Goal: Task Accomplishment & Management: Manage account settings

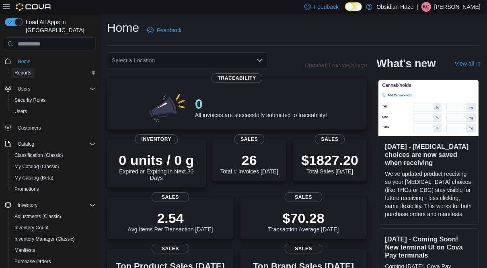
click at [27, 70] on span "Reports" at bounding box center [22, 73] width 17 height 6
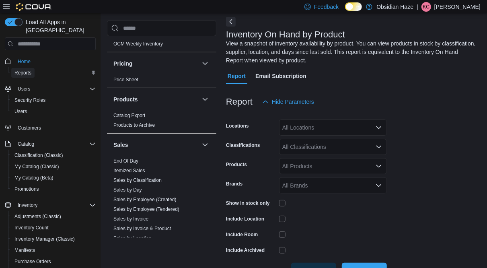
scroll to position [464, 0]
click at [127, 159] on link "End Of Day" at bounding box center [125, 160] width 25 height 6
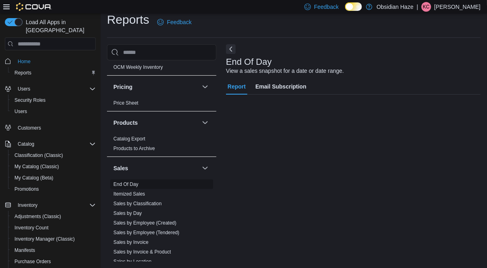
scroll to position [8, 0]
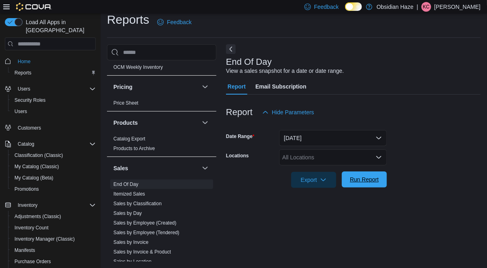
click at [365, 177] on span "Run Report" at bounding box center [364, 179] width 29 height 8
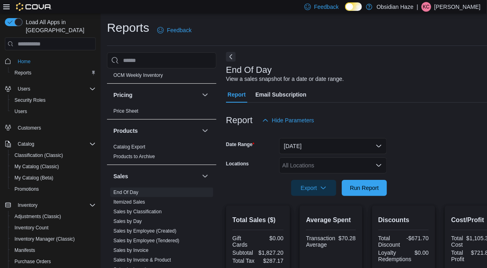
click at [232, 57] on button "Next" at bounding box center [231, 57] width 10 height 10
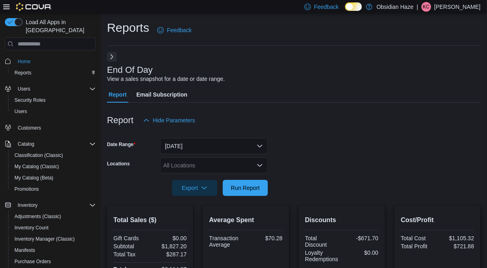
click at [114, 59] on button "Next" at bounding box center [112, 57] width 10 height 10
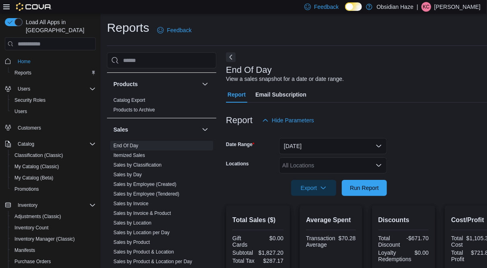
scroll to position [523, 0]
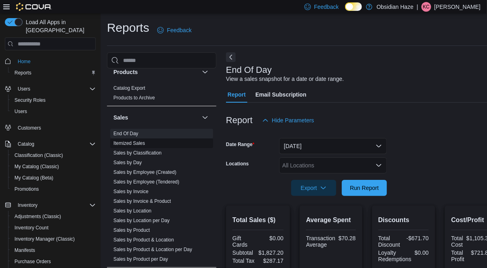
click at [138, 140] on link "Itemized Sales" at bounding box center [129, 143] width 32 height 6
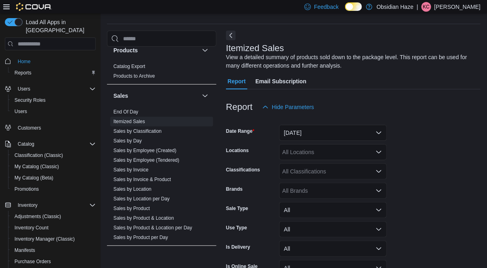
scroll to position [27, 0]
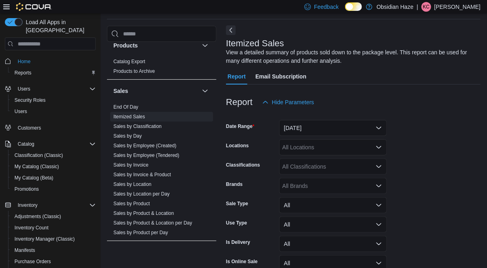
click at [234, 31] on button "Next" at bounding box center [231, 30] width 10 height 10
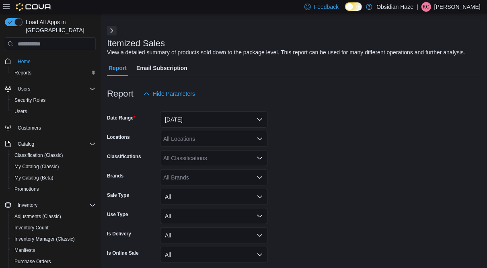
scroll to position [60, 0]
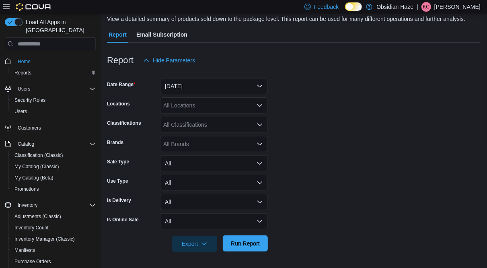
click at [248, 243] on span "Run Report" at bounding box center [245, 243] width 29 height 8
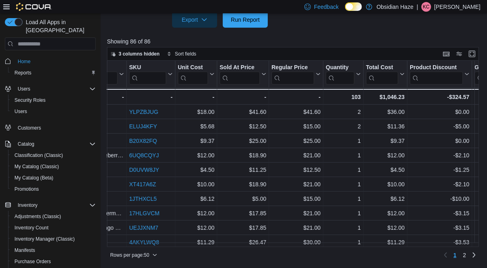
scroll to position [0, 1157]
click at [359, 74] on div at bounding box center [362, 74] width 6 height 27
click at [357, 74] on icon at bounding box center [357, 74] width 4 height 2
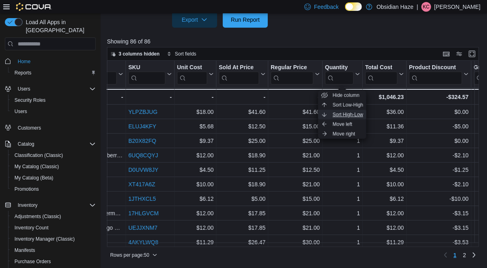
click at [344, 113] on span "Sort High-Low" at bounding box center [348, 114] width 31 height 6
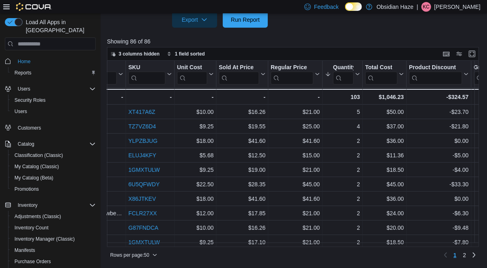
click at [369, 41] on p "Showing 86 of 86" at bounding box center [295, 41] width 376 height 8
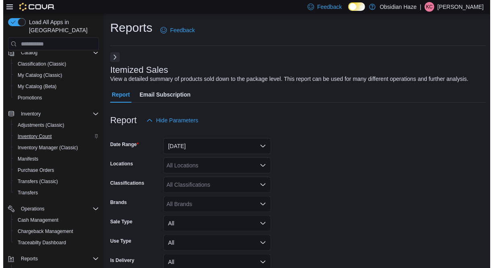
scroll to position [92, 0]
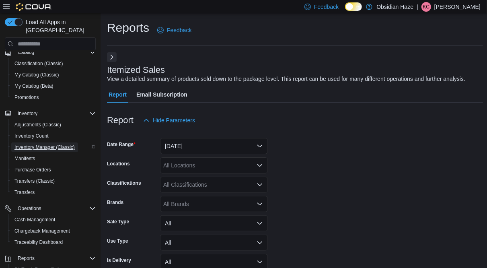
click at [45, 144] on span "Inventory Manager (Classic)" at bounding box center [44, 147] width 60 height 6
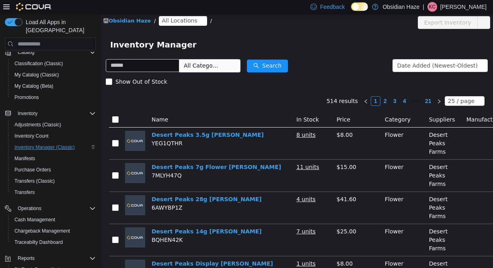
click at [186, 23] on span "All Locations" at bounding box center [179, 20] width 35 height 9
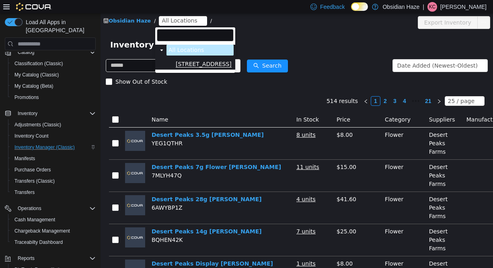
click at [193, 61] on span "[STREET_ADDRESS]" at bounding box center [204, 64] width 56 height 7
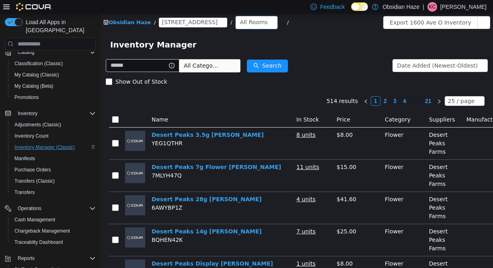
click at [240, 22] on div "All Rooms" at bounding box center [254, 22] width 28 height 12
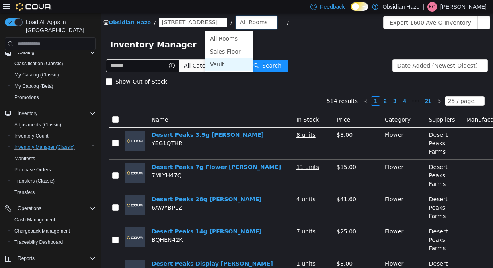
click at [224, 62] on li "Vault" at bounding box center [229, 64] width 48 height 13
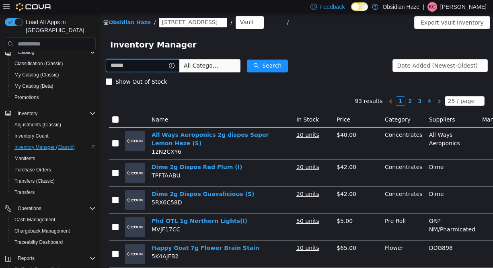
click at [140, 65] on input "text" at bounding box center [143, 65] width 74 height 13
type input "**********"
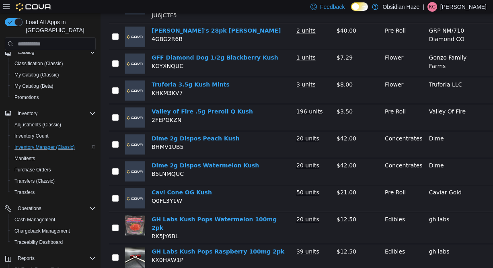
scroll to position [182, 0]
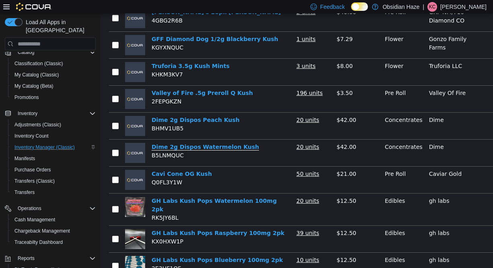
click at [227, 144] on link "Dime 2g Dispos Watermelon Kush" at bounding box center [205, 147] width 107 height 7
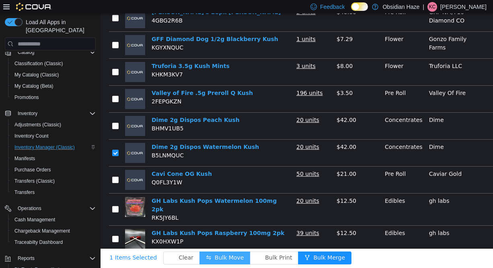
click at [207, 253] on button "Bulk Move" at bounding box center [224, 257] width 51 height 13
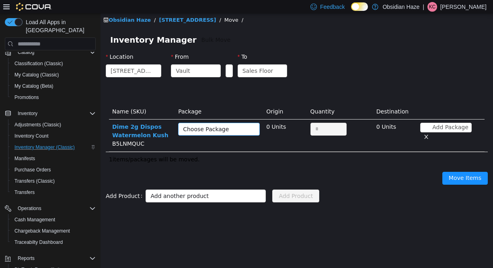
click at [229, 134] on div "Choose Package" at bounding box center [216, 129] width 67 height 12
click at [236, 143] on li "9654873083445787 (20 Units)" at bounding box center [220, 144] width 82 height 13
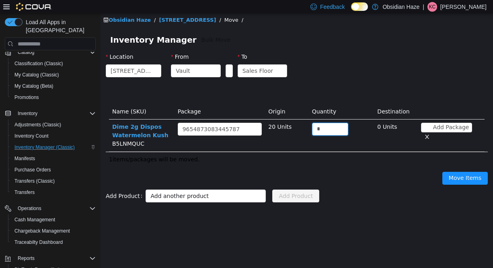
drag, startPoint x: 321, startPoint y: 129, endPoint x: 309, endPoint y: 127, distance: 12.7
click at [309, 127] on td "*" at bounding box center [342, 135] width 66 height 32
click at [317, 134] on input "**" at bounding box center [329, 129] width 35 height 12
type input "**"
click at [366, 180] on div "Move Items" at bounding box center [297, 180] width 392 height 26
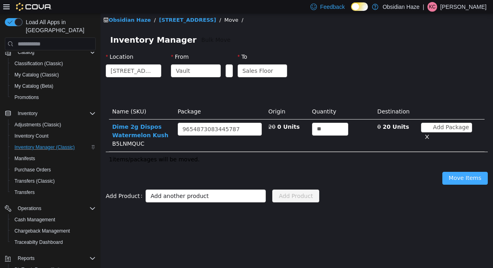
click at [451, 182] on button "Move Items" at bounding box center [464, 178] width 45 height 13
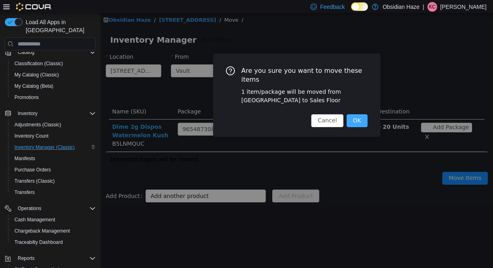
click at [360, 120] on button "OK" at bounding box center [357, 120] width 21 height 13
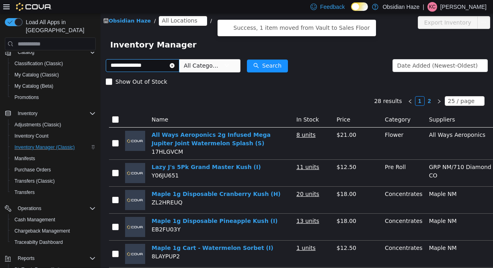
click at [175, 66] on icon "icon: close-circle" at bounding box center [172, 65] width 5 height 5
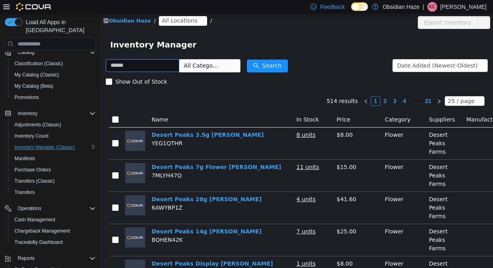
click at [175, 23] on span "All Locations" at bounding box center [179, 20] width 35 height 9
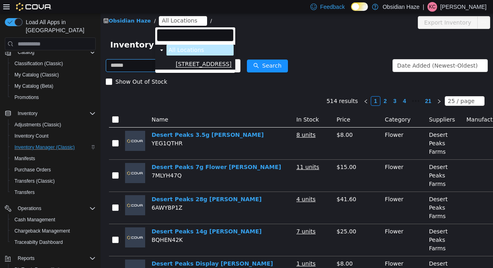
click at [194, 63] on span "[STREET_ADDRESS]" at bounding box center [204, 64] width 56 height 7
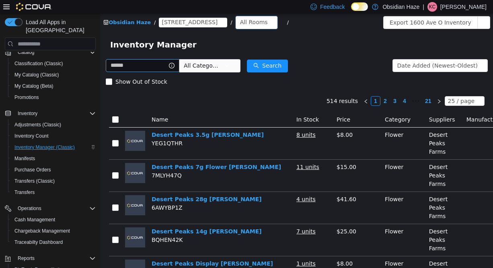
click at [240, 23] on div "All Rooms" at bounding box center [254, 22] width 28 height 12
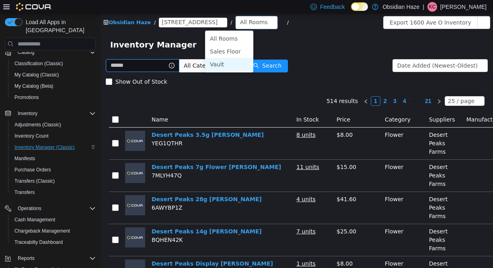
click at [224, 64] on li "Vault" at bounding box center [229, 64] width 48 height 13
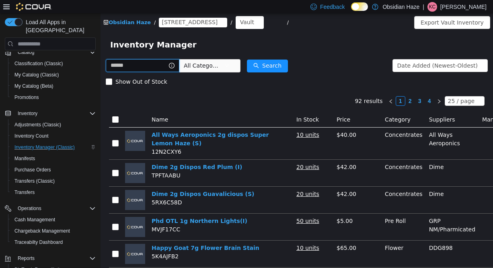
click at [139, 67] on input "text" at bounding box center [143, 65] width 74 height 13
type input "*******"
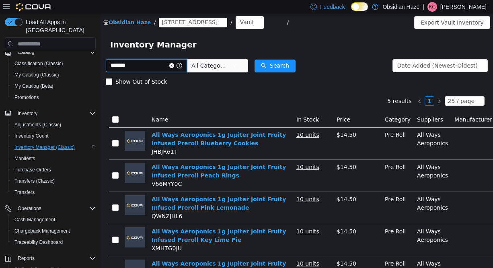
scroll to position [48, 0]
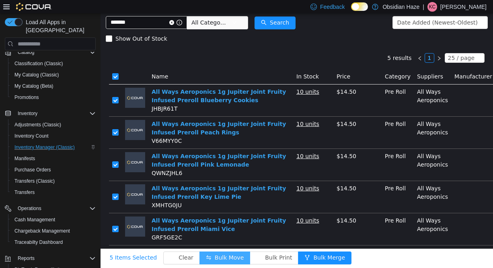
click at [209, 251] on button "Bulk Move" at bounding box center [224, 257] width 51 height 13
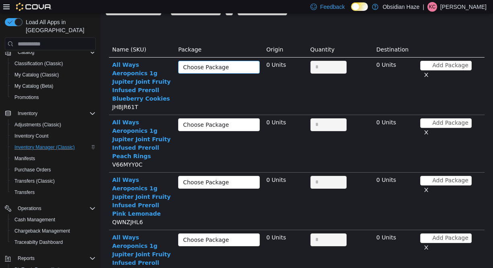
scroll to position [61, 0]
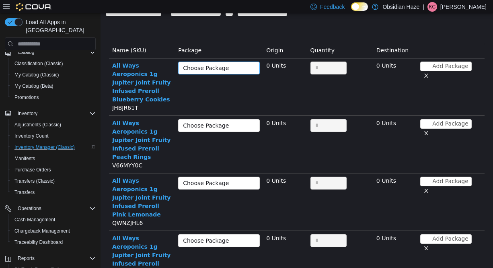
click at [237, 68] on div "Choose Package" at bounding box center [214, 68] width 63 height 8
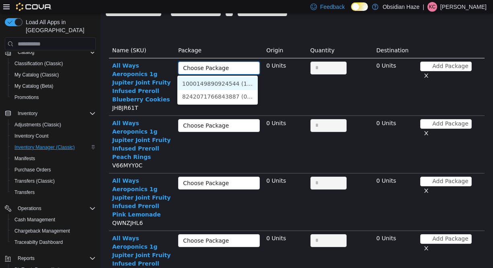
click at [236, 82] on li "1000149890924544 (10 Units)" at bounding box center [217, 83] width 80 height 13
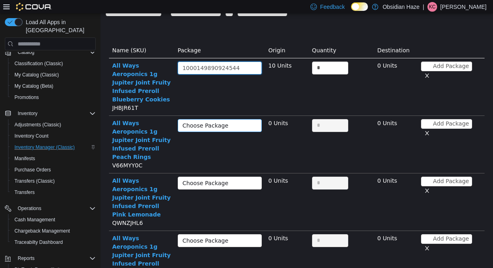
click at [236, 121] on div "Choose Package" at bounding box center [216, 125] width 66 height 8
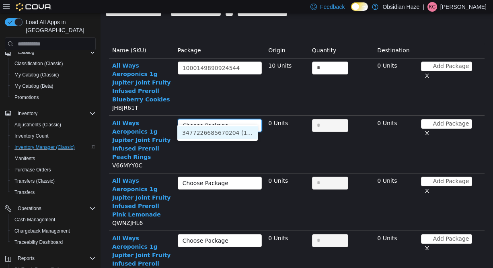
click at [240, 136] on li "3477226685670204 (10 Units)" at bounding box center [217, 132] width 80 height 13
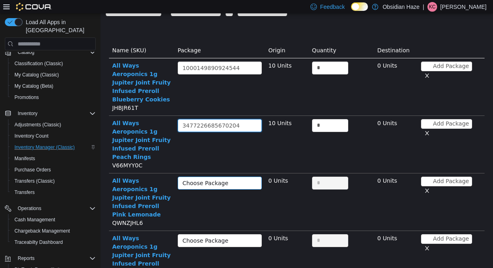
click at [241, 179] on div "Choose Package" at bounding box center [216, 183] width 66 height 8
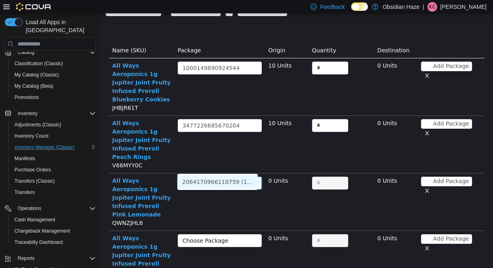
click at [241, 182] on li "2064170966110759 (10 Units)" at bounding box center [217, 181] width 80 height 13
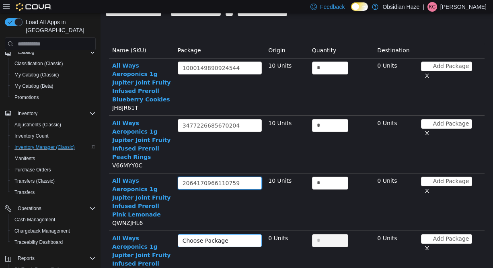
click at [242, 236] on div "Choose Package" at bounding box center [216, 240] width 66 height 8
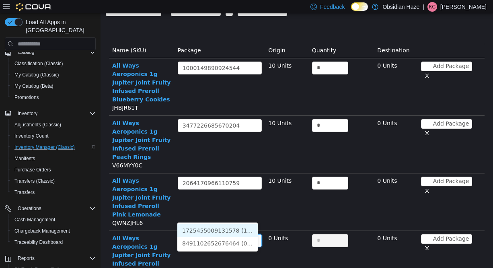
click at [240, 233] on li "1725455009131578 (10 Units)" at bounding box center [217, 230] width 80 height 13
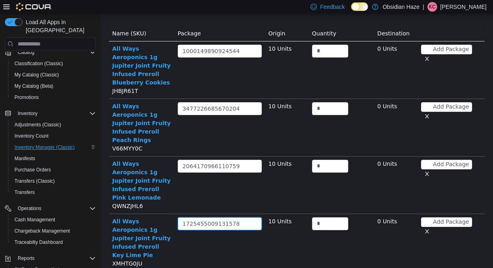
scroll to position [76, 0]
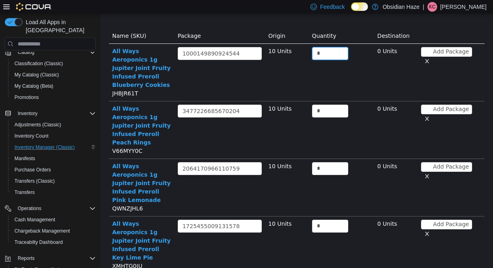
drag, startPoint x: 322, startPoint y: 55, endPoint x: 302, endPoint y: 55, distance: 19.7
click at [302, 55] on tr "All Ways Aeroponics 1g Jupiter Joint Fruity Infused Preroll Blueberry Cookies J…" at bounding box center [297, 72] width 376 height 57
type input "**"
click at [320, 105] on input "*" at bounding box center [329, 111] width 35 height 12
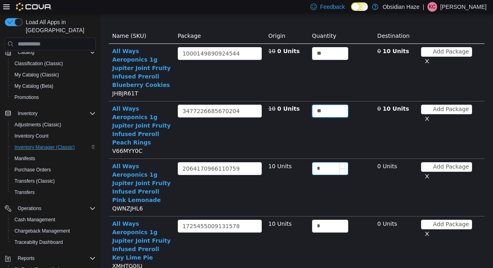
type input "**"
click at [324, 162] on input "*" at bounding box center [329, 168] width 35 height 12
type input "**"
click at [322, 220] on input "*" at bounding box center [329, 226] width 35 height 12
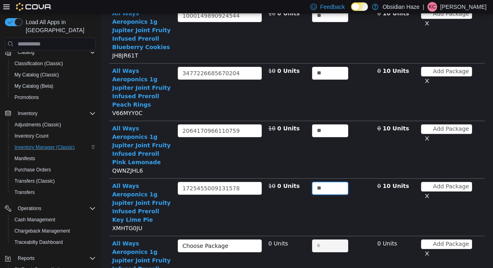
scroll to position [114, 0]
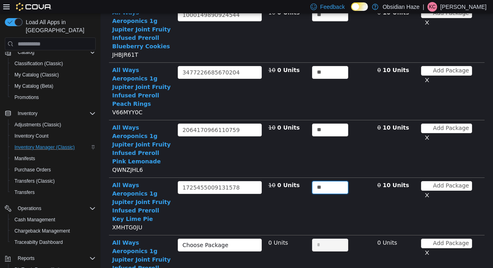
type input "**"
click at [298, 183] on td "10 0 Units" at bounding box center [286, 206] width 43 height 57
click at [240, 241] on div "Choose Package" at bounding box center [216, 245] width 66 height 8
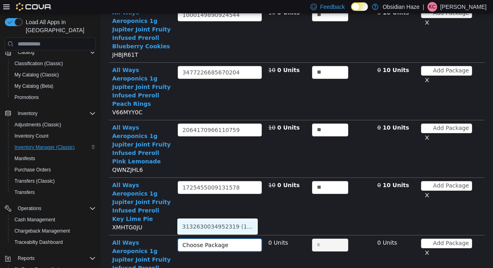
click at [238, 228] on li "3132630034952319 (10 Units)" at bounding box center [217, 226] width 80 height 13
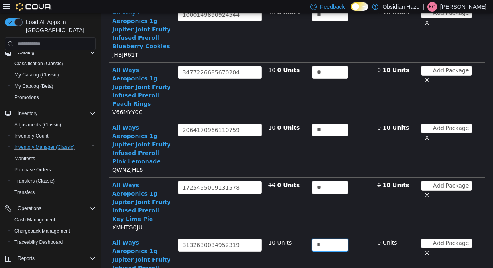
click at [321, 239] on input "*" at bounding box center [329, 245] width 35 height 12
type input "**"
click at [300, 235] on td "10 0 Units" at bounding box center [286, 263] width 43 height 57
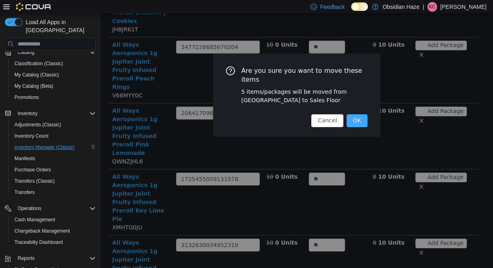
click at [355, 119] on button "OK" at bounding box center [357, 120] width 21 height 13
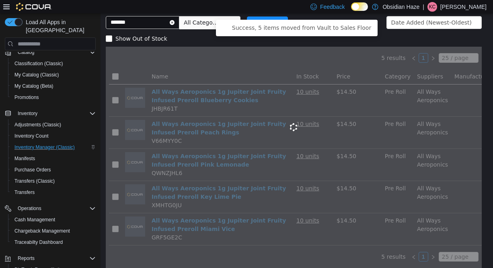
scroll to position [43, 0]
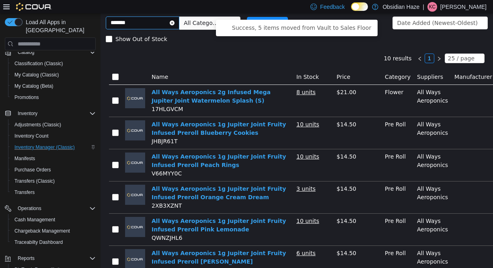
click at [175, 24] on icon "icon: close-circle" at bounding box center [172, 23] width 5 height 5
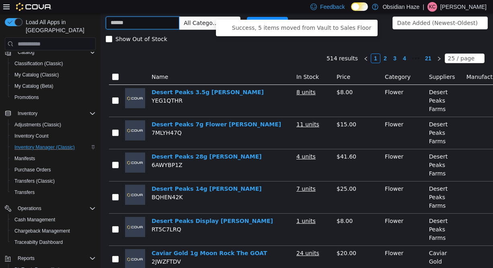
click at [179, 24] on input "text" at bounding box center [143, 22] width 74 height 13
type input "********"
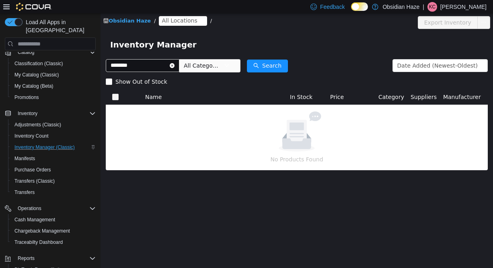
click at [184, 23] on span "All Locations" at bounding box center [179, 20] width 35 height 9
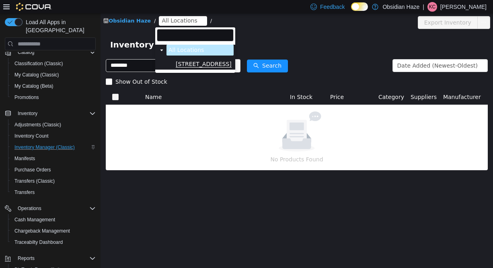
click at [191, 64] on span "[STREET_ADDRESS]" at bounding box center [204, 64] width 56 height 7
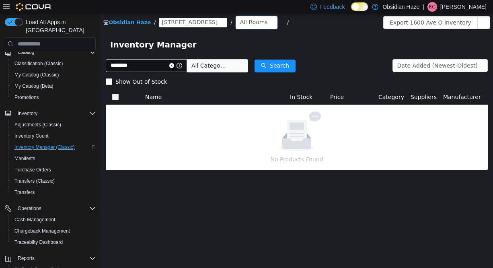
click at [240, 23] on div "All Rooms" at bounding box center [254, 22] width 28 height 12
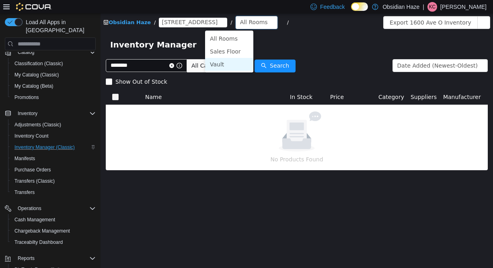
click at [222, 61] on li "Vault" at bounding box center [229, 64] width 48 height 13
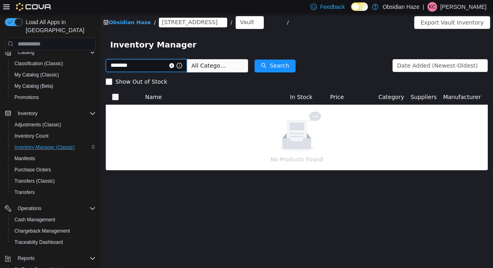
click at [168, 66] on input "********" at bounding box center [146, 65] width 81 height 13
click at [293, 62] on button "Search" at bounding box center [275, 66] width 41 height 13
click at [181, 68] on span at bounding box center [175, 66] width 13 height 6
click at [174, 66] on icon "icon: close-circle" at bounding box center [171, 65] width 5 height 5
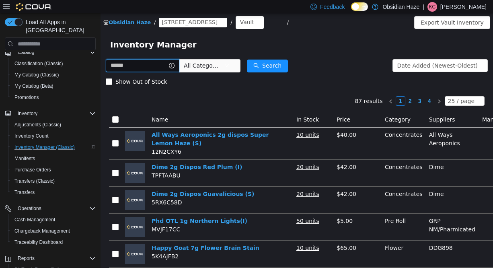
click at [153, 67] on input "text" at bounding box center [143, 65] width 74 height 13
type input "****"
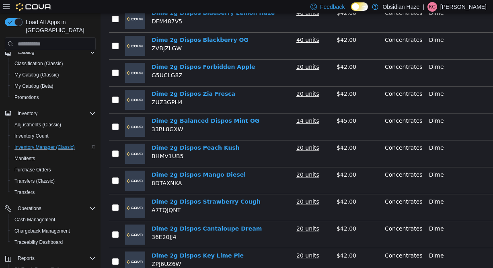
scroll to position [237, 0]
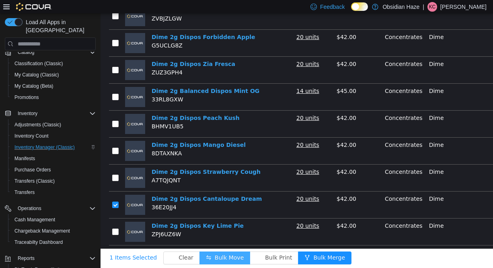
click at [225, 252] on button "Bulk Move" at bounding box center [224, 257] width 51 height 13
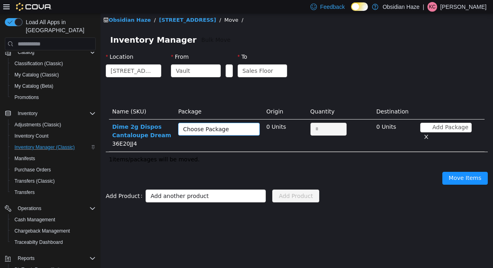
click at [251, 131] on icon "icon: down" at bounding box center [252, 129] width 5 height 5
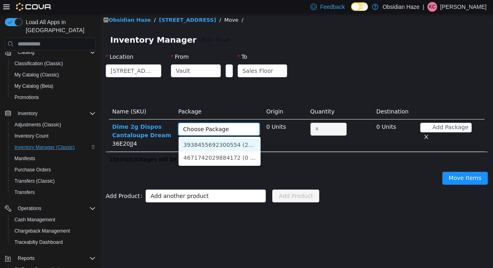
click at [250, 143] on li "3938455692300554 (20 Units)" at bounding box center [220, 144] width 82 height 13
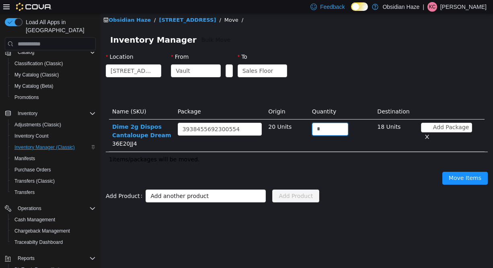
drag, startPoint x: 325, startPoint y: 129, endPoint x: 308, endPoint y: 130, distance: 16.9
click at [309, 130] on td "*" at bounding box center [342, 135] width 66 height 32
type input "**"
click at [322, 149] on td "**" at bounding box center [342, 135] width 66 height 32
click at [469, 179] on button "Move Items" at bounding box center [464, 178] width 45 height 13
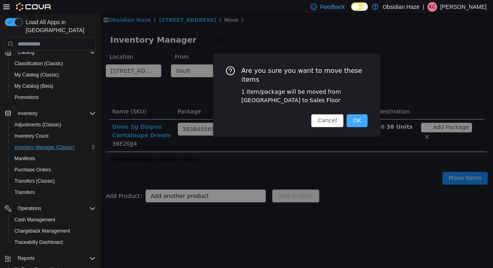
click at [357, 120] on button "OK" at bounding box center [357, 120] width 21 height 13
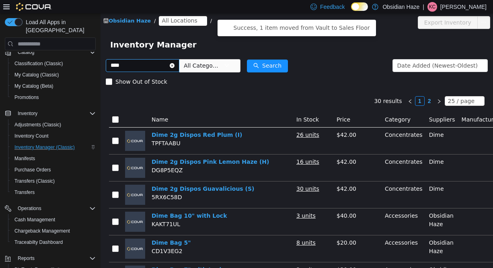
click at [175, 66] on icon "icon: close-circle" at bounding box center [172, 65] width 5 height 5
